Goal: Transaction & Acquisition: Subscribe to service/newsletter

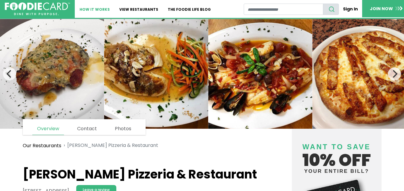
click at [102, 7] on link "How It Works" at bounding box center [95, 9] width 40 height 18
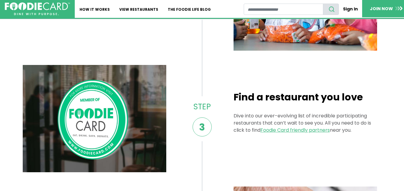
scroll to position [251, 0]
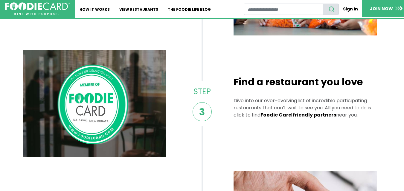
click at [290, 114] on link "Foodie Card friendly partners" at bounding box center [298, 115] width 76 height 7
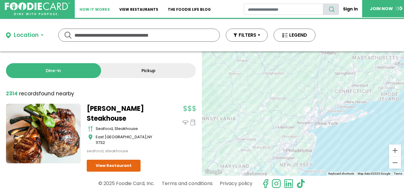
click at [107, 7] on link "How It Works" at bounding box center [95, 9] width 40 height 18
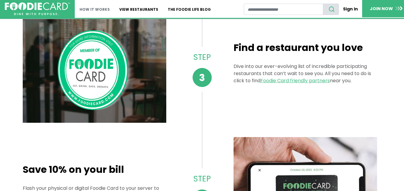
scroll to position [285, 0]
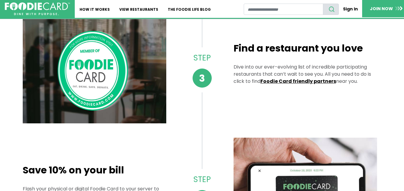
click at [288, 81] on link "Foodie Card friendly partners" at bounding box center [298, 81] width 76 height 7
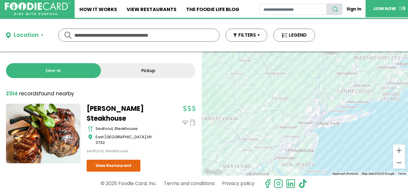
click at [168, 151] on div "Rothmann's Steakhouse seafood, steakhouse East Norwich , NY 11732 seafood, stea…" at bounding box center [141, 138] width 109 height 68
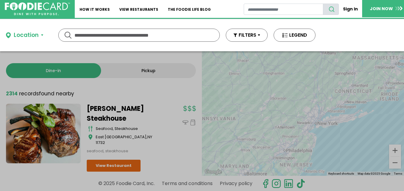
click at [123, 161] on link "View Restaurant" at bounding box center [114, 166] width 54 height 12
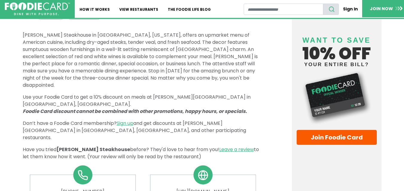
scroll to position [215, 0]
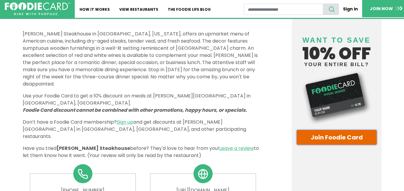
click at [309, 136] on link "Join Foodie Card" at bounding box center [336, 137] width 80 height 15
